Goal: Information Seeking & Learning: Stay updated

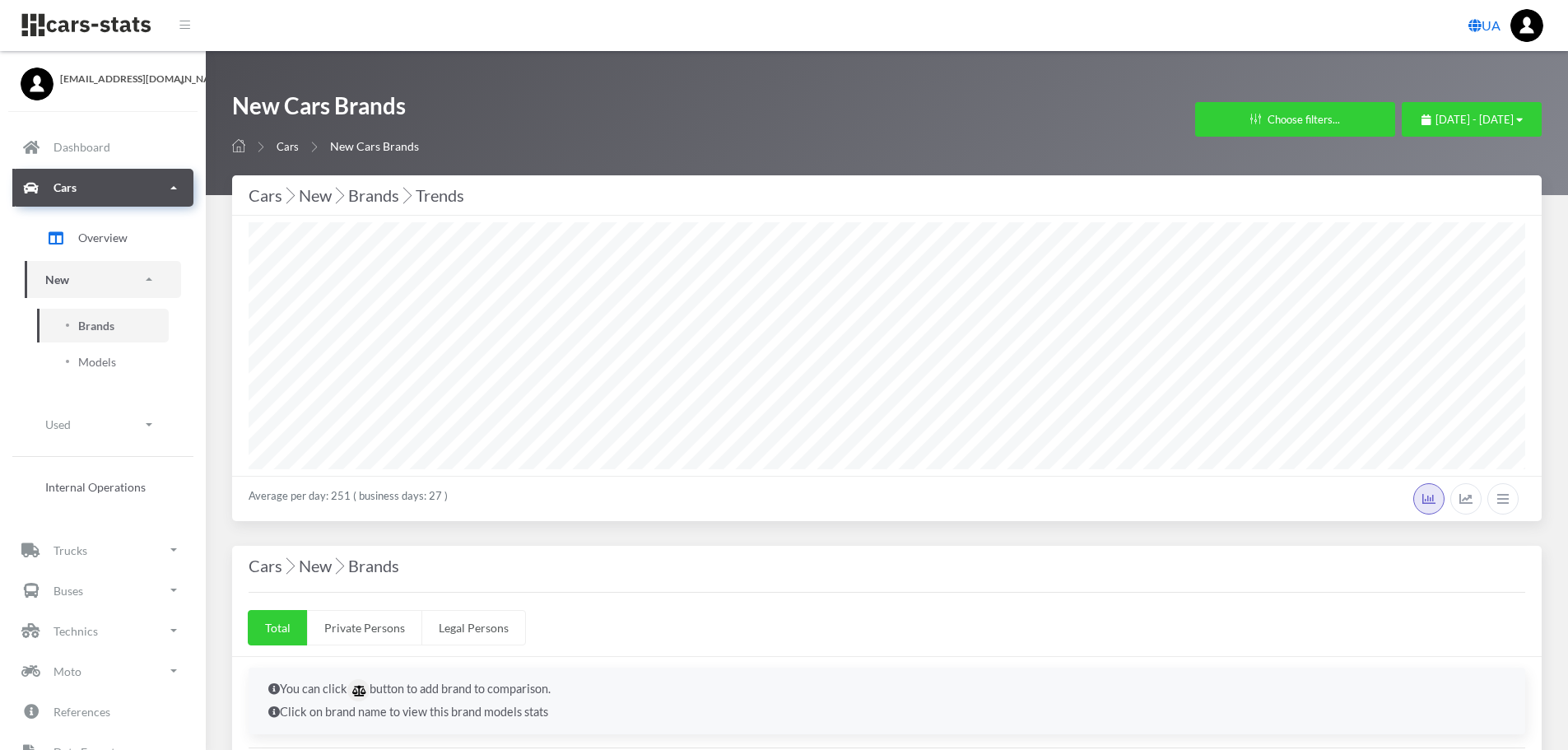
select select "25"
click at [1436, 118] on span "[DATE] - [DATE]" at bounding box center [1475, 119] width 78 height 14
click at [1436, 219] on li "This Month" at bounding box center [1464, 223] width 115 height 25
select select "25"
